Goal: Complete application form

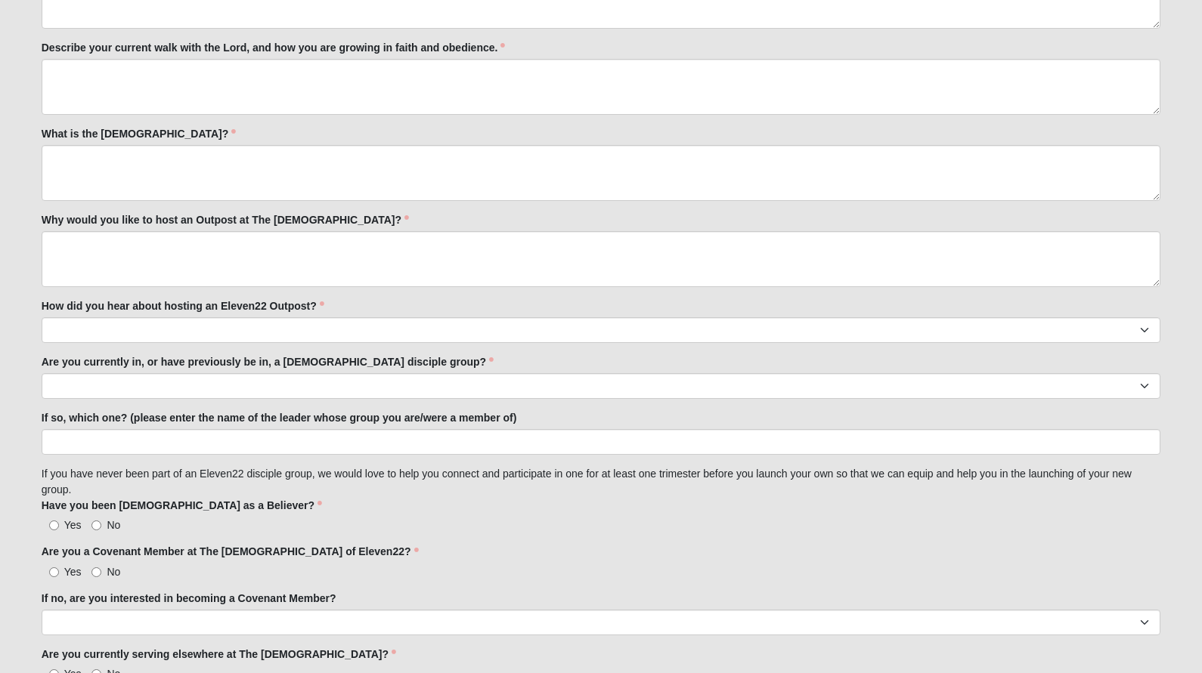
scroll to position [1042, 0]
click at [148, 132] on label "What is the [DEMOGRAPHIC_DATA]?" at bounding box center [139, 132] width 195 height 15
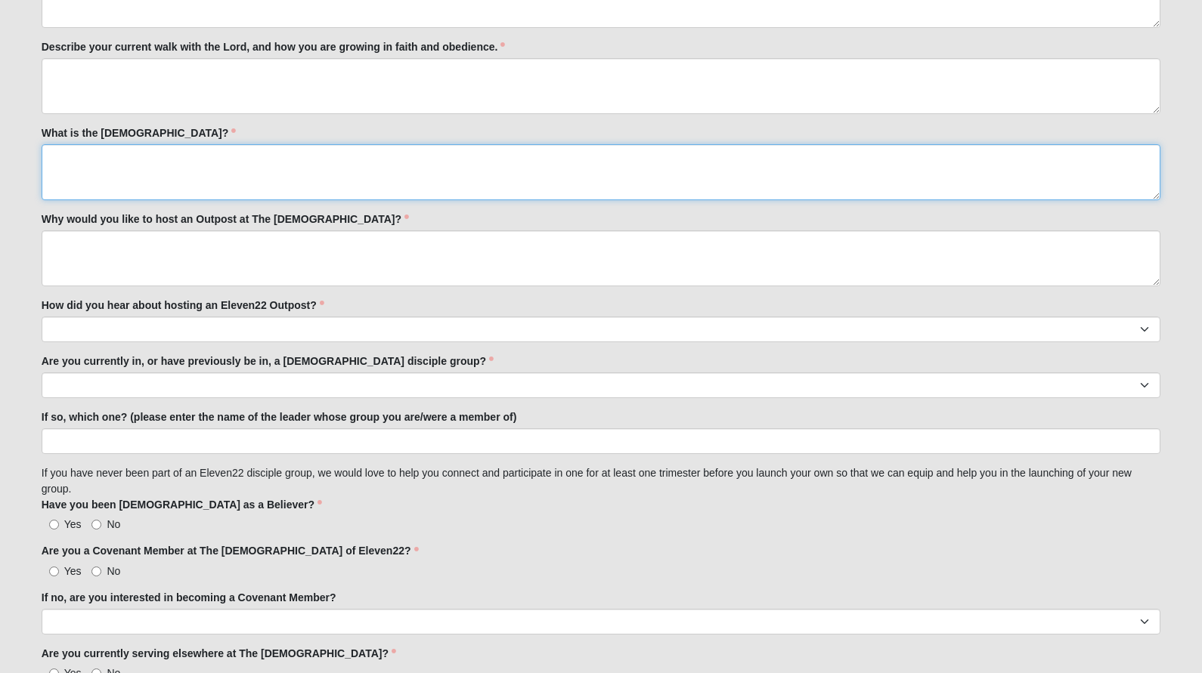
click at [148, 144] on textarea "What is the [DEMOGRAPHIC_DATA]?" at bounding box center [601, 172] width 1119 height 56
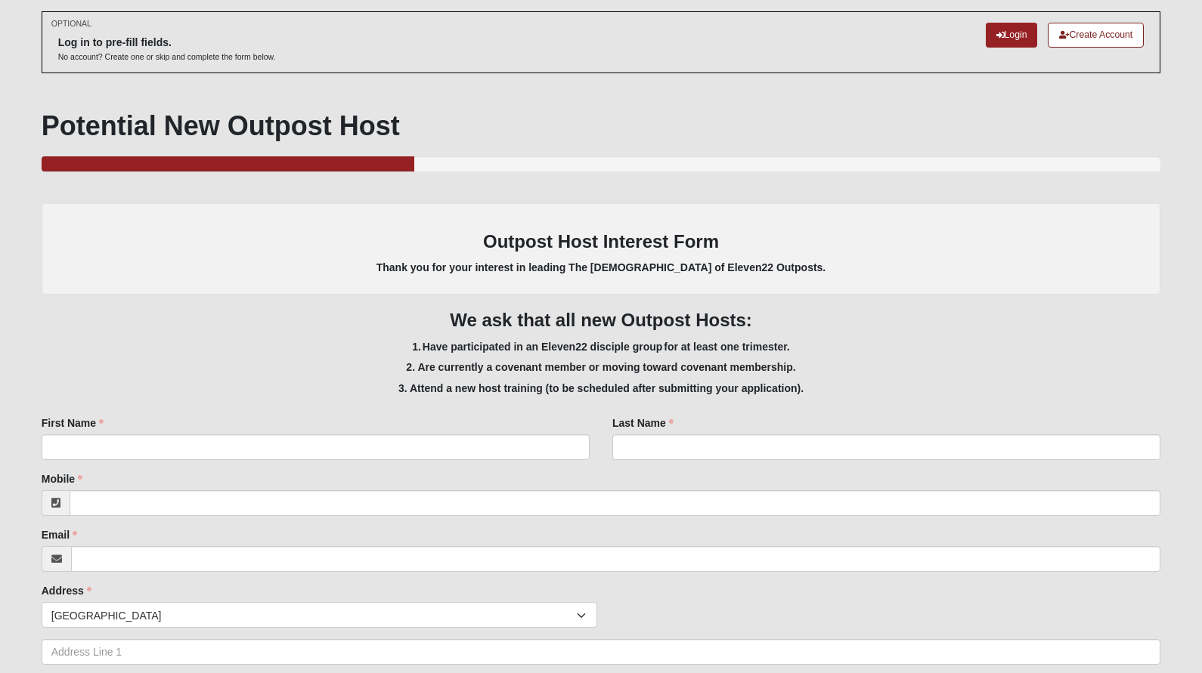
scroll to position [0, 0]
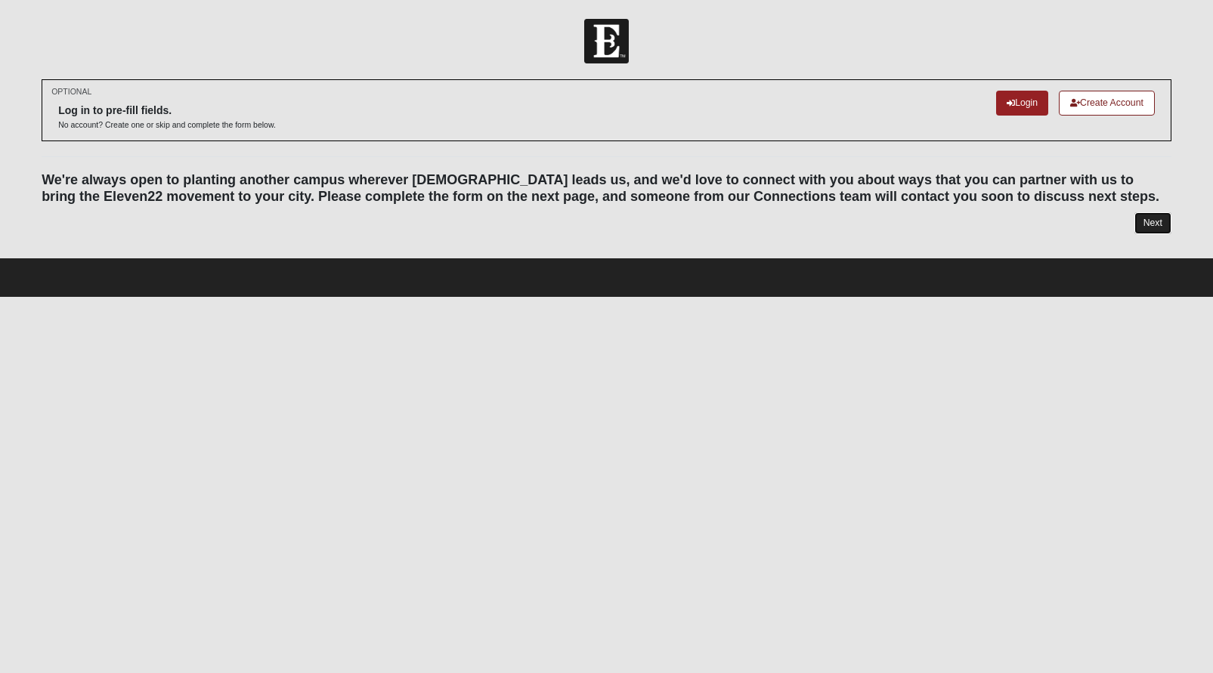
click at [1158, 221] on link "Next" at bounding box center [1153, 223] width 37 height 22
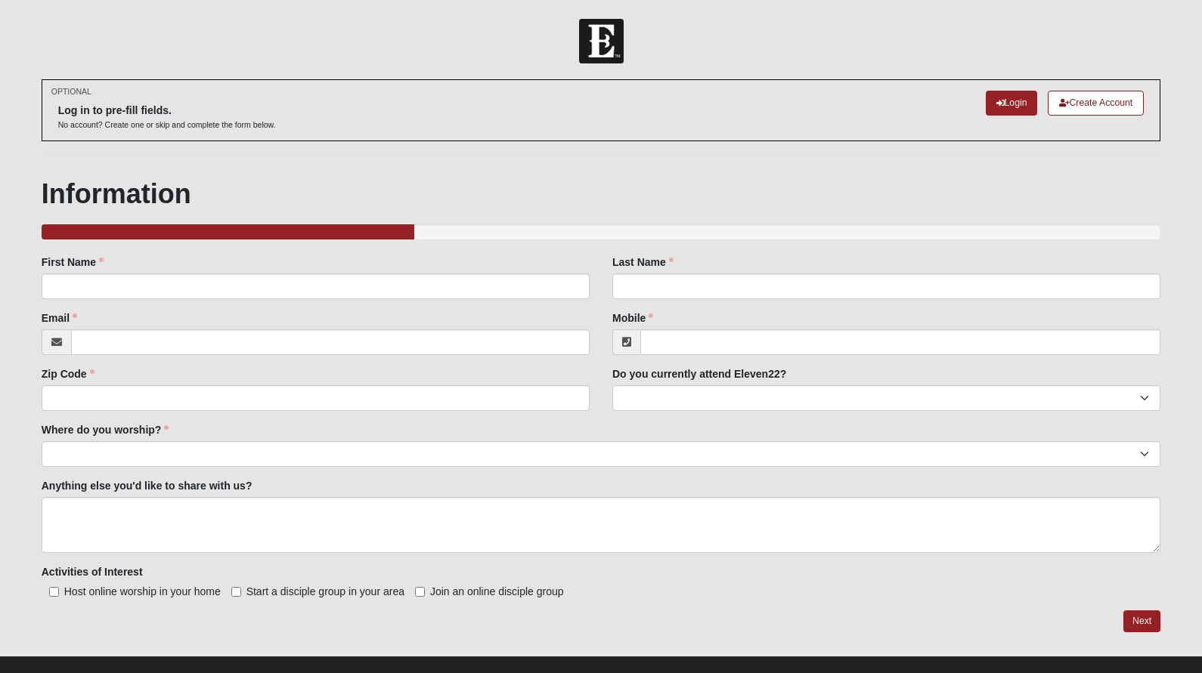
scroll to position [22, 0]
